Goal: Transaction & Acquisition: Download file/media

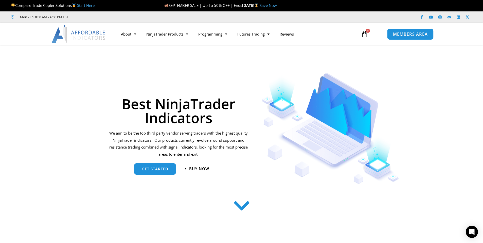
click at [415, 33] on span "MEMBERS AREA" at bounding box center [410, 34] width 35 height 4
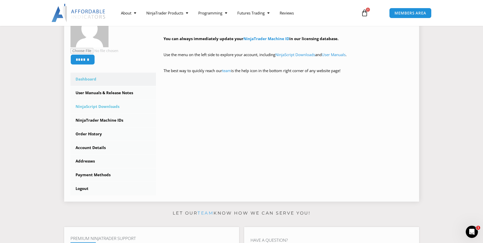
click at [109, 106] on link "NinjaScript Downloads" at bounding box center [113, 106] width 86 height 13
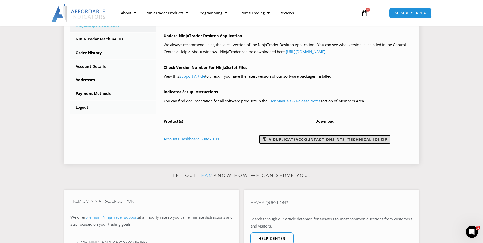
click at [323, 140] on link "AIDuplicateAccountActions_NT8_25.9.24.1.zip" at bounding box center [324, 139] width 131 height 9
